Goal: Task Accomplishment & Management: Manage account settings

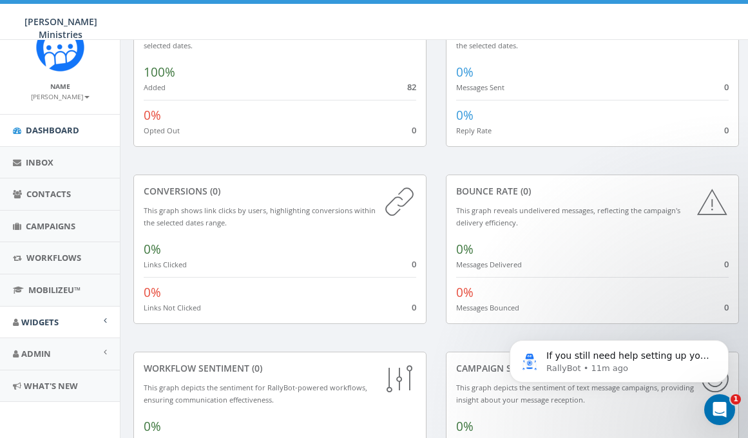
scroll to position [129, 0]
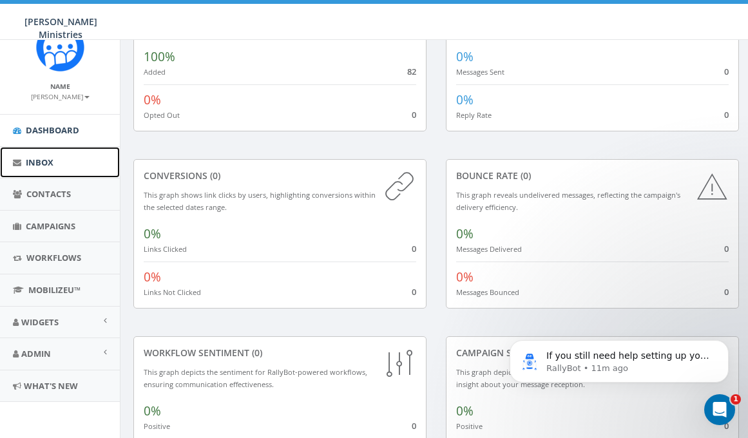
click at [50, 163] on span "Inbox" at bounding box center [40, 163] width 28 height 12
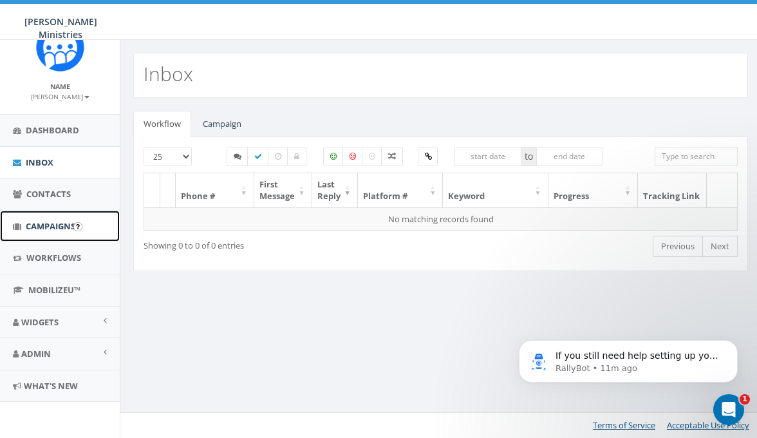
click at [50, 225] on span "Campaigns" at bounding box center [51, 226] width 50 height 12
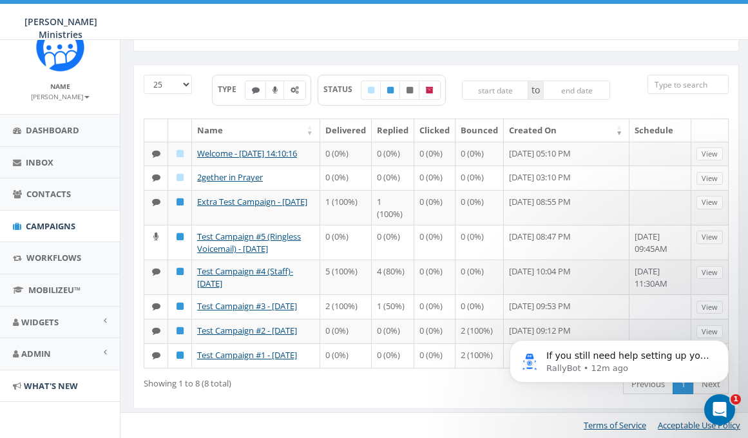
scroll to position [88, 0]
click at [48, 357] on span "Admin" at bounding box center [36, 354] width 30 height 12
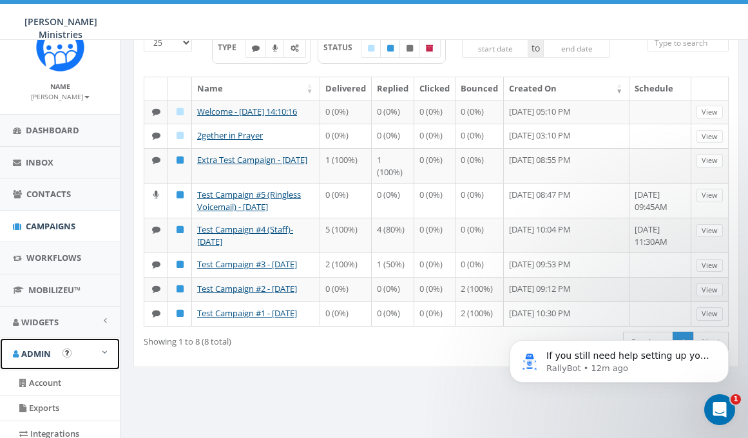
scroll to position [158, 0]
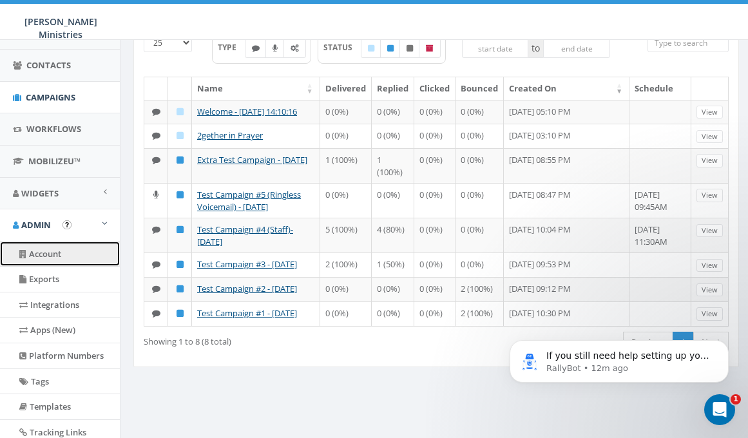
click at [50, 256] on link "Account" at bounding box center [60, 254] width 120 height 25
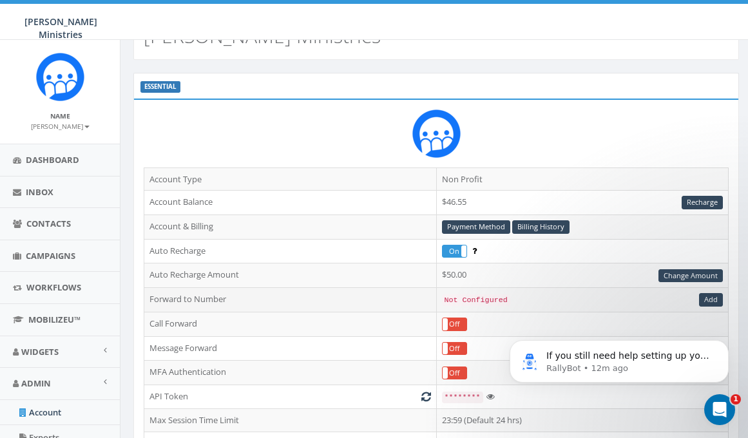
scroll to position [35, 0]
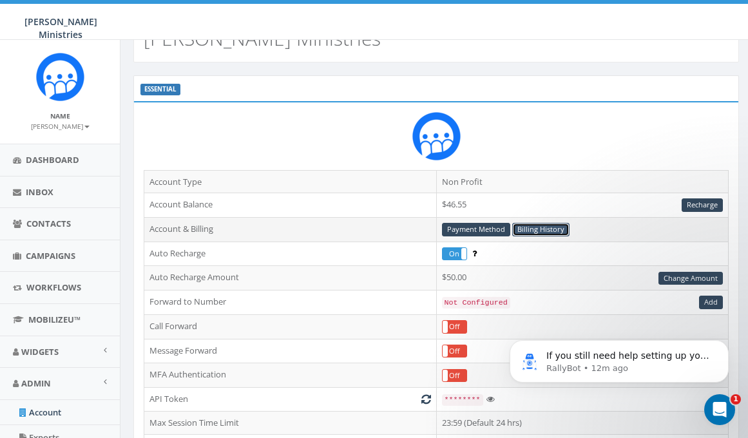
click at [539, 228] on link "Billing History" at bounding box center [540, 230] width 57 height 14
